Goal: Information Seeking & Learning: Learn about a topic

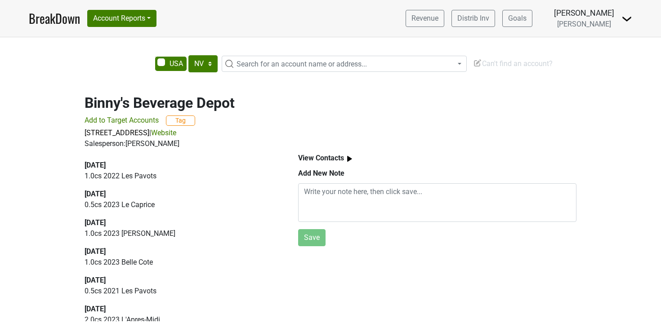
select select "NV"
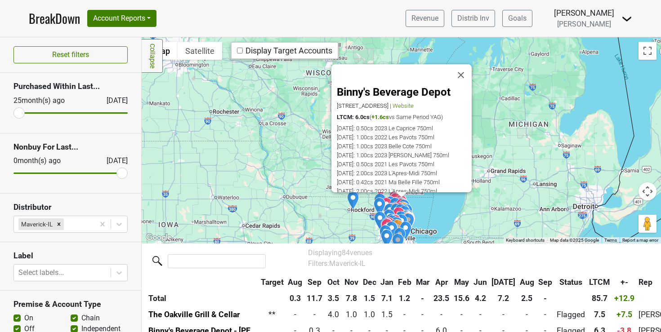
scroll to position [25, 0]
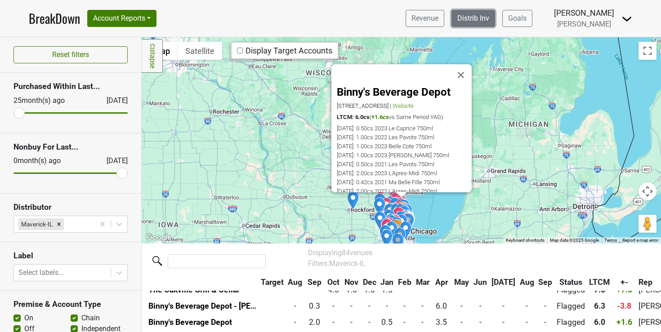
click at [486, 18] on link "Distrib Inv" at bounding box center [474, 18] width 44 height 17
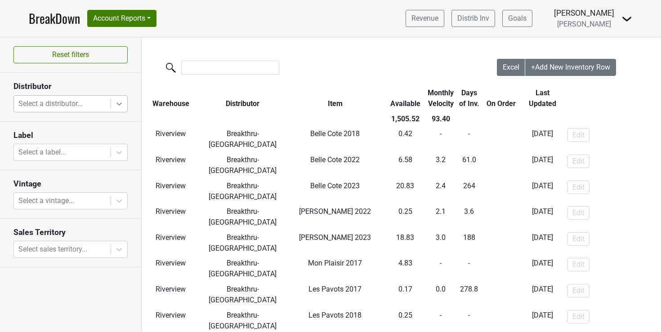
click at [120, 105] on icon at bounding box center [119, 103] width 9 height 9
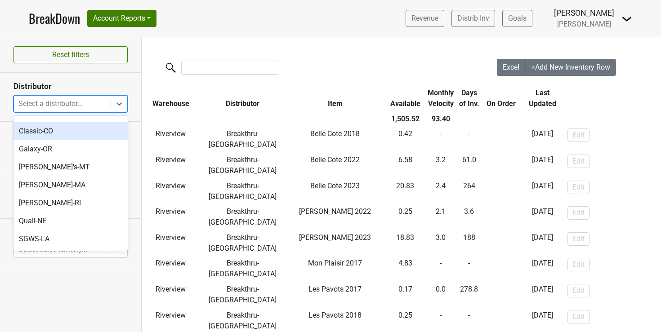
scroll to position [139, 0]
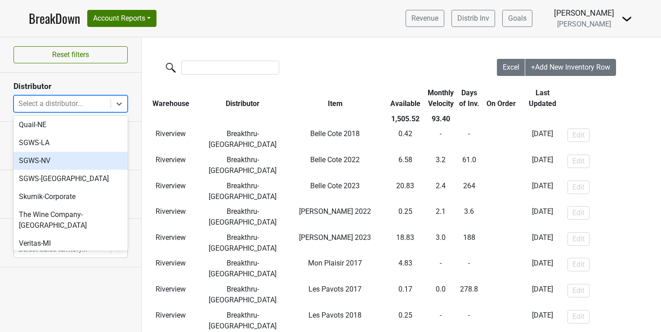
click at [41, 152] on div "SGWS-NV" at bounding box center [70, 161] width 114 height 18
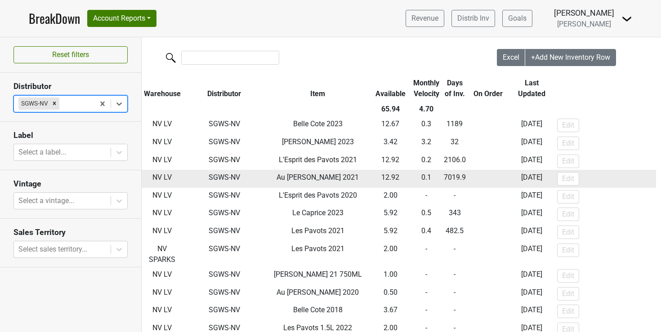
scroll to position [5, 0]
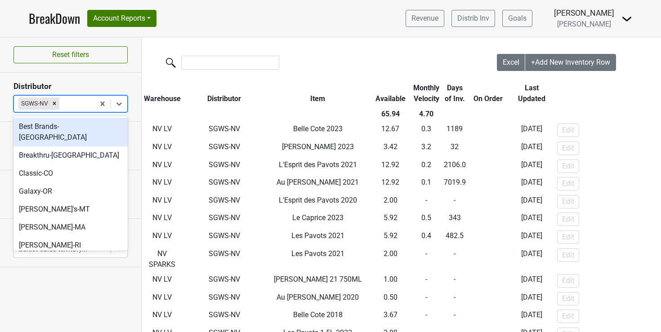
click at [90, 105] on div "SGWS-NV" at bounding box center [54, 104] width 81 height 16
click at [154, 14] on button "Account Reports" at bounding box center [121, 18] width 69 height 17
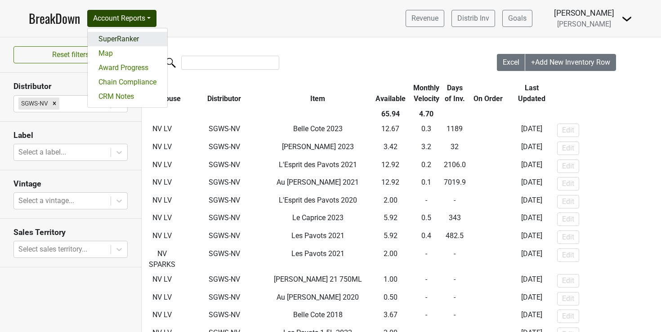
click at [123, 38] on link "SuperRanker" at bounding box center [128, 39] width 80 height 14
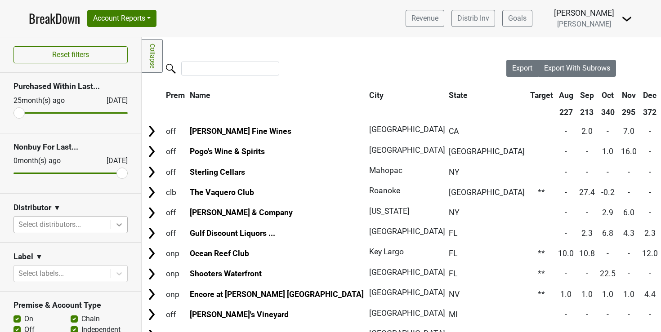
click at [115, 225] on icon at bounding box center [119, 224] width 9 height 9
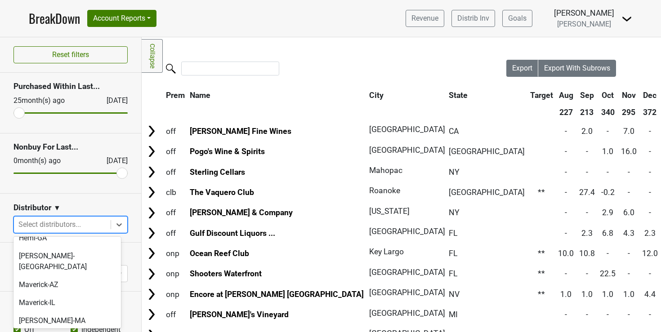
scroll to position [232, 0]
click at [30, 295] on div "Maverick-IL" at bounding box center [66, 304] width 107 height 18
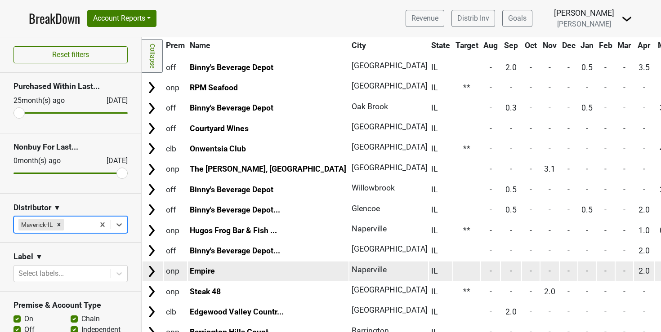
scroll to position [0, 0]
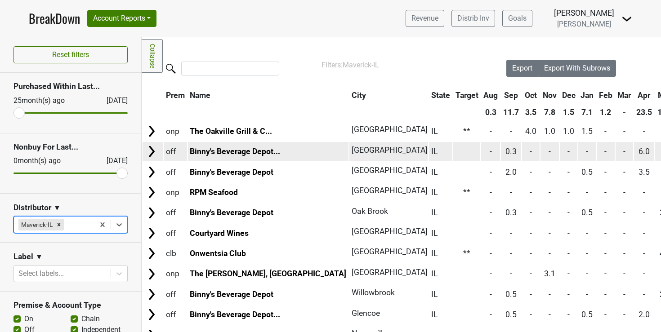
click at [639, 154] on span "6.0" at bounding box center [644, 151] width 11 height 9
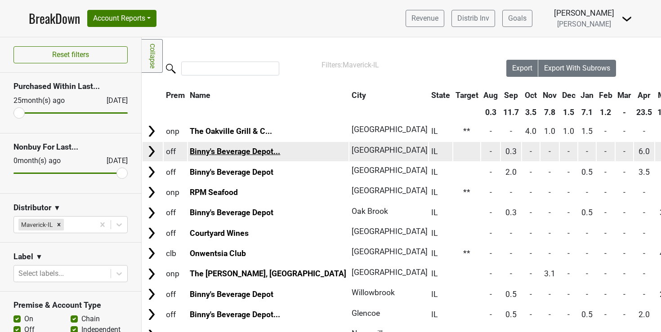
click at [239, 152] on link "Binny's Beverage Depot..." at bounding box center [235, 151] width 90 height 9
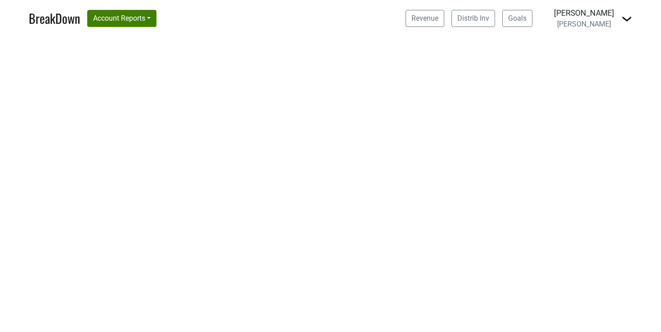
select select "NV"
